Goal: Find specific page/section: Find specific page/section

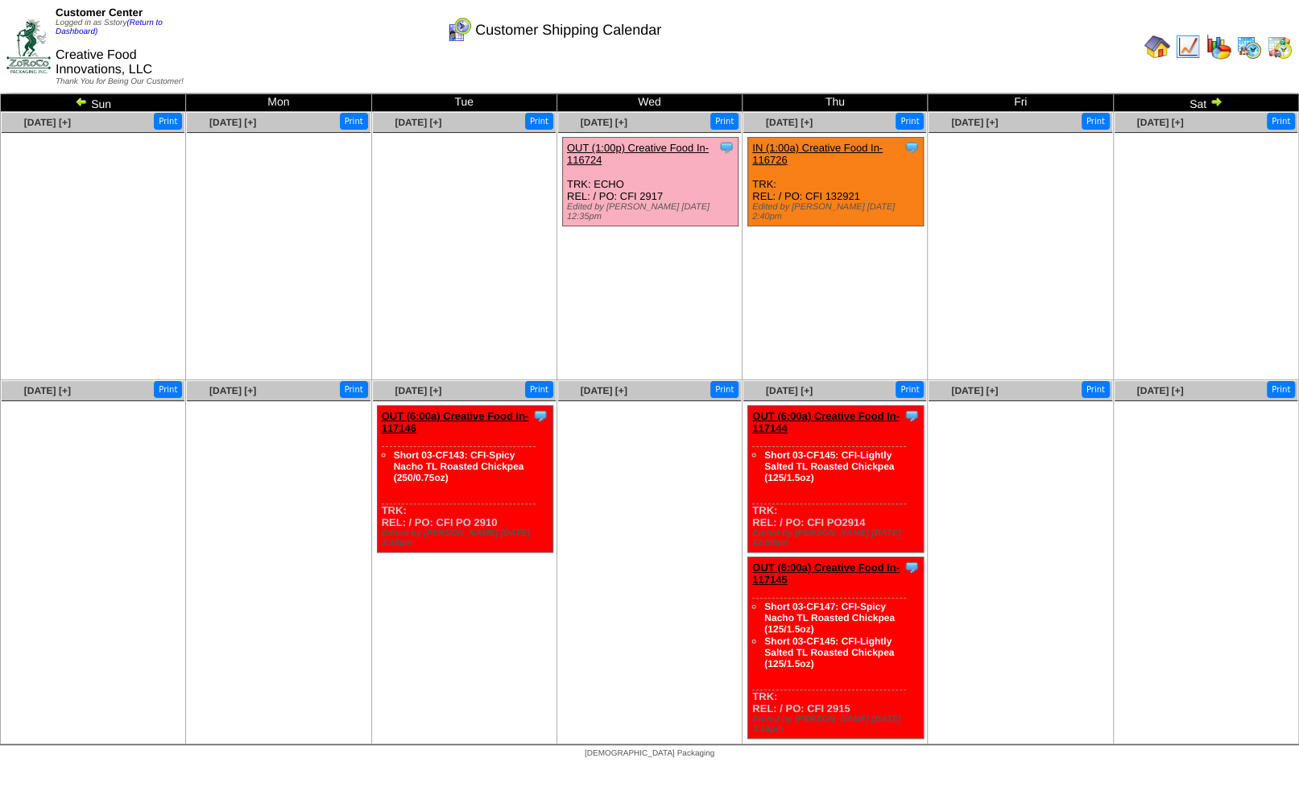
click at [1271, 47] on img at bounding box center [1280, 47] width 26 height 26
click at [1255, 46] on img at bounding box center [1250, 47] width 26 height 26
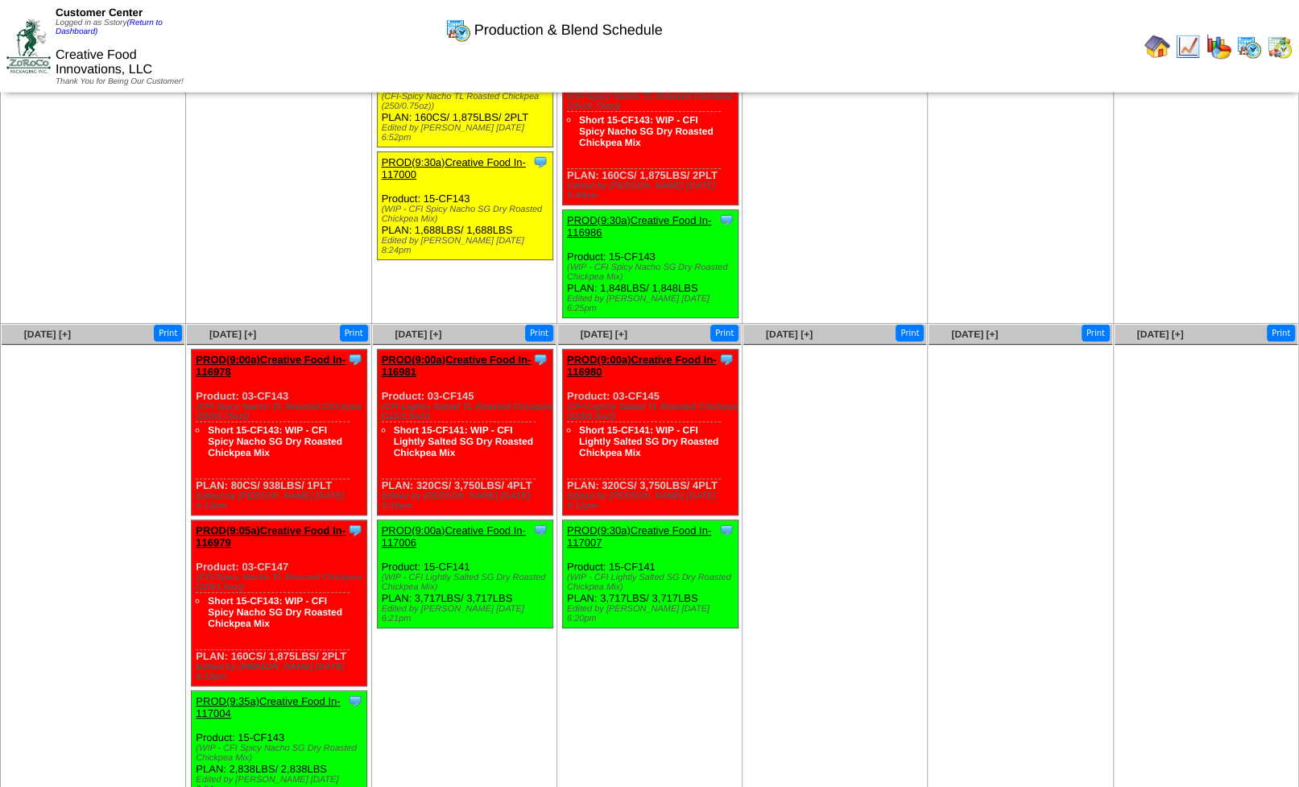
scroll to position [106, 0]
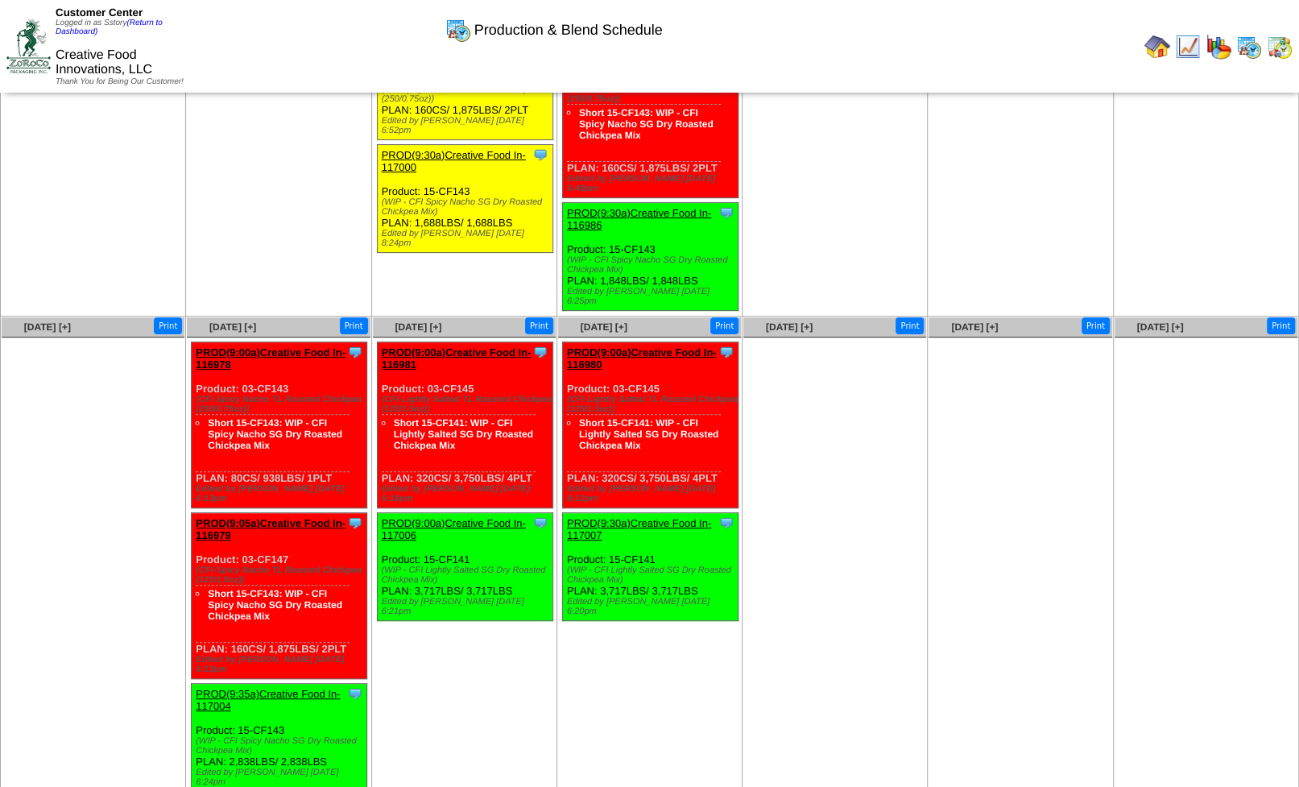
click at [856, 660] on td "[DATE] [+] Print" at bounding box center [835, 557] width 185 height 481
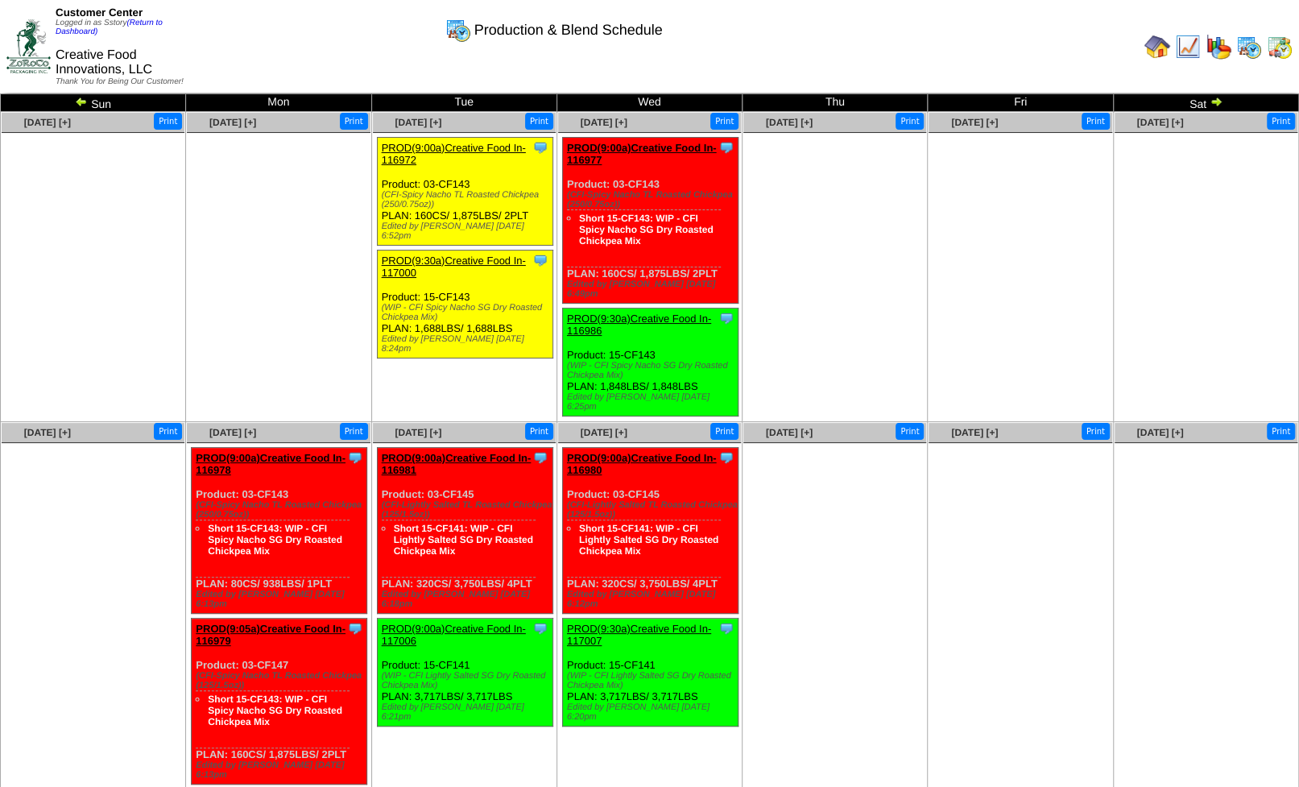
click at [1210, 106] on img at bounding box center [1216, 101] width 13 height 13
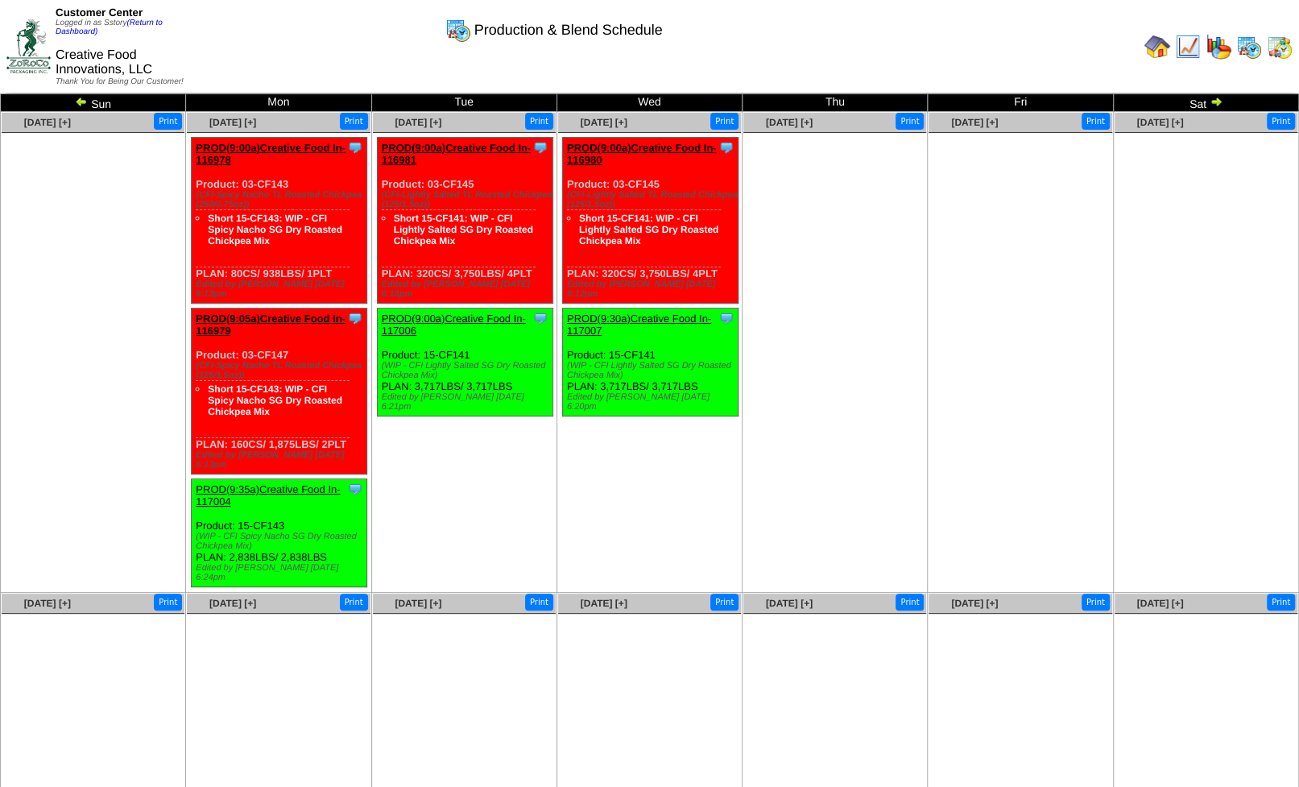
click at [1059, 418] on td "Oct 03 [+] Print" at bounding box center [1020, 352] width 185 height 481
